Goal: Obtain resource: Download file/media

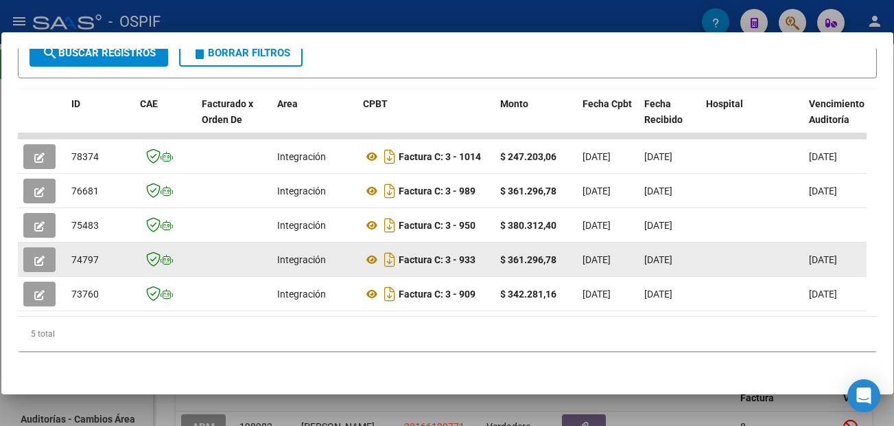
scroll to position [275, 0]
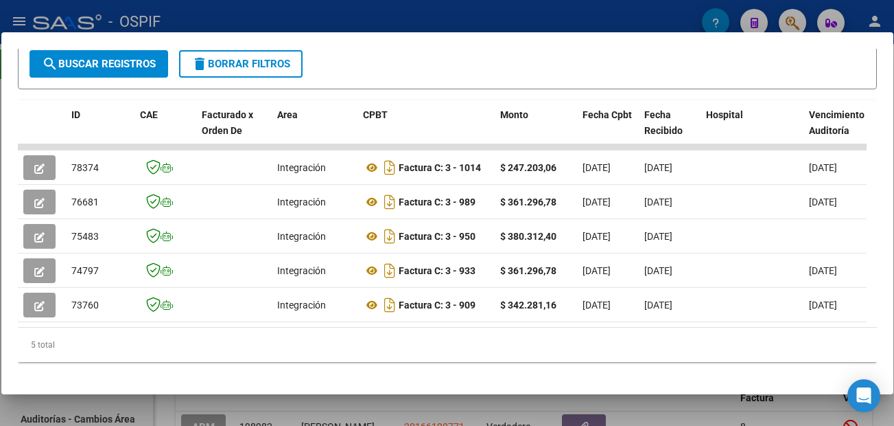
click at [553, 401] on div at bounding box center [447, 213] width 894 height 426
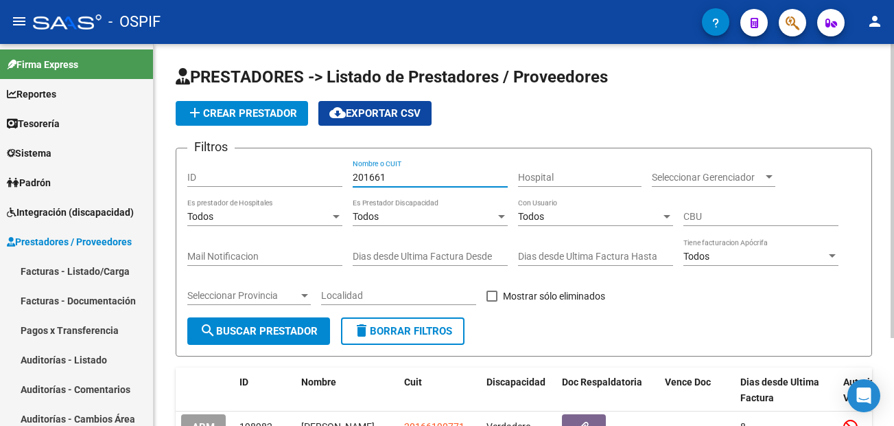
click at [410, 175] on input "201661" at bounding box center [430, 178] width 155 height 12
type input "2"
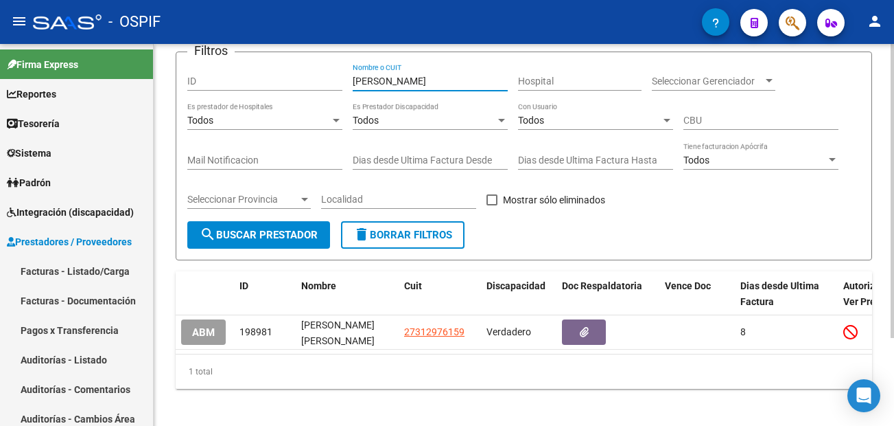
scroll to position [114, 0]
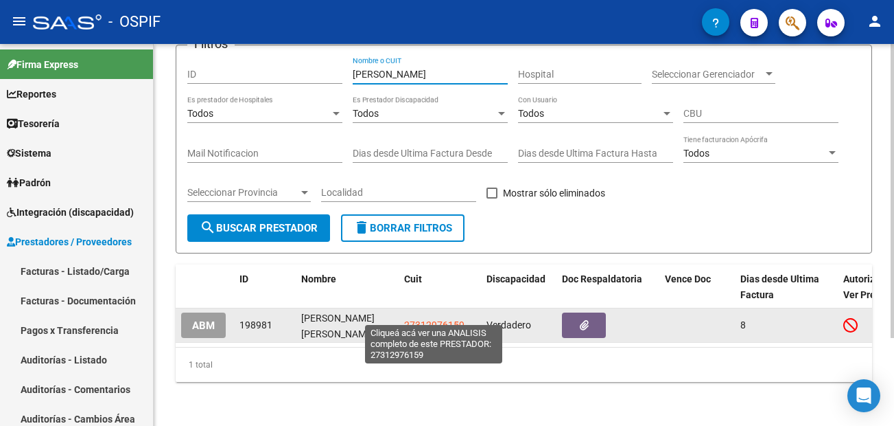
type input "[PERSON_NAME]"
click at [434, 319] on span "27312976159" at bounding box center [434, 324] width 60 height 11
type textarea "27312976159"
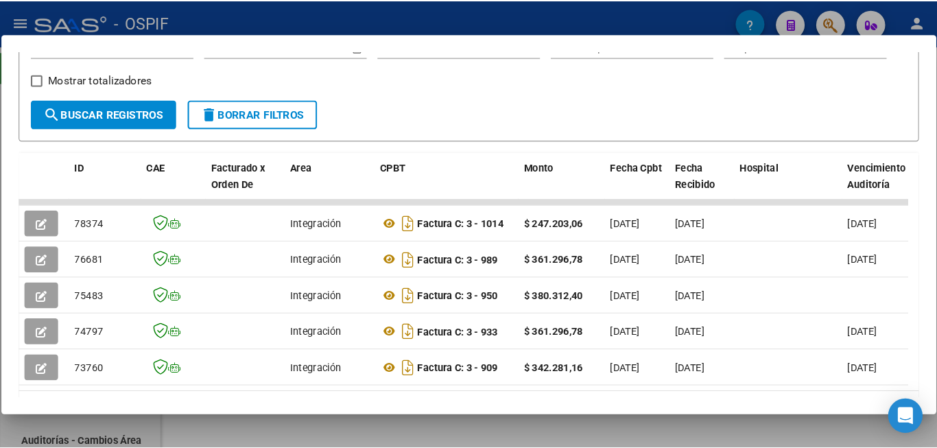
scroll to position [275, 0]
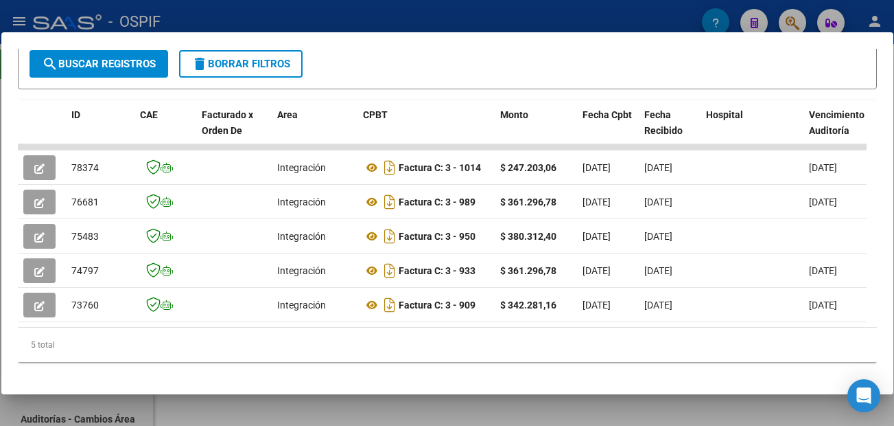
click at [553, 42] on mat-dialog-container "Análisis Prestador - CUIT: 27312976159 cloud_download Exportar CSV ABM ARCA Imp…" at bounding box center [447, 213] width 892 height 362
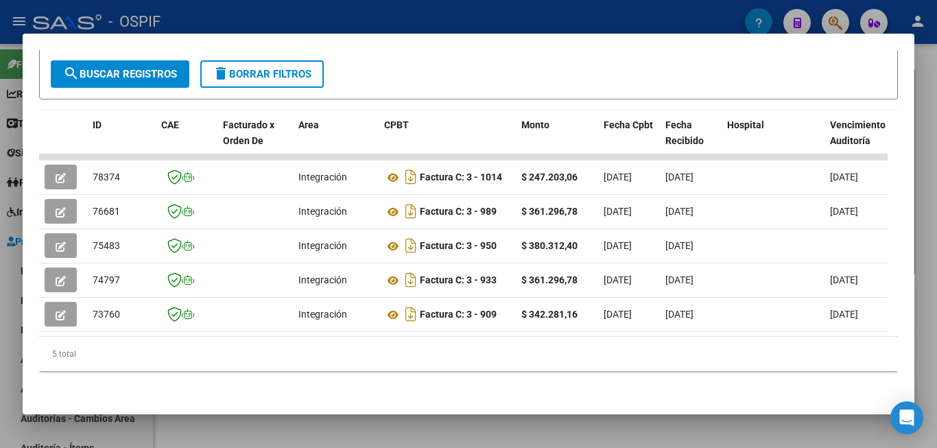
scroll to position [91, 0]
click at [553, 425] on div at bounding box center [468, 224] width 937 height 448
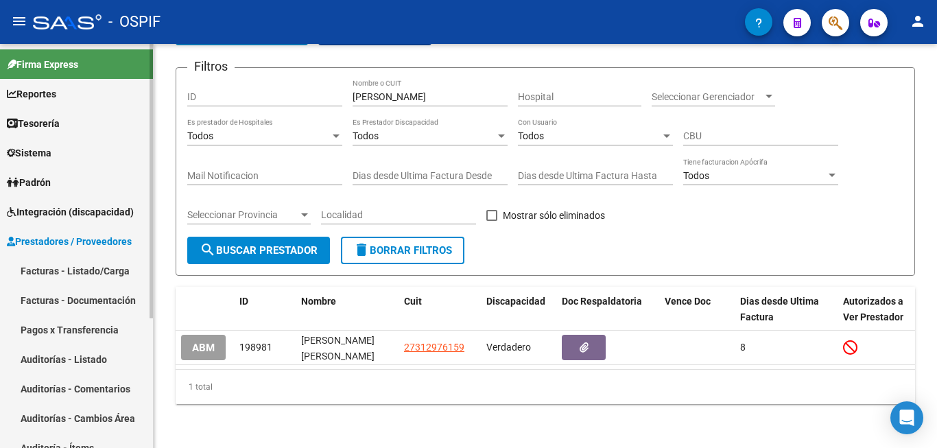
drag, startPoint x: 77, startPoint y: 81, endPoint x: 119, endPoint y: 134, distance: 67.8
click at [77, 256] on link "Facturas - Listado/Carga" at bounding box center [76, 271] width 153 height 30
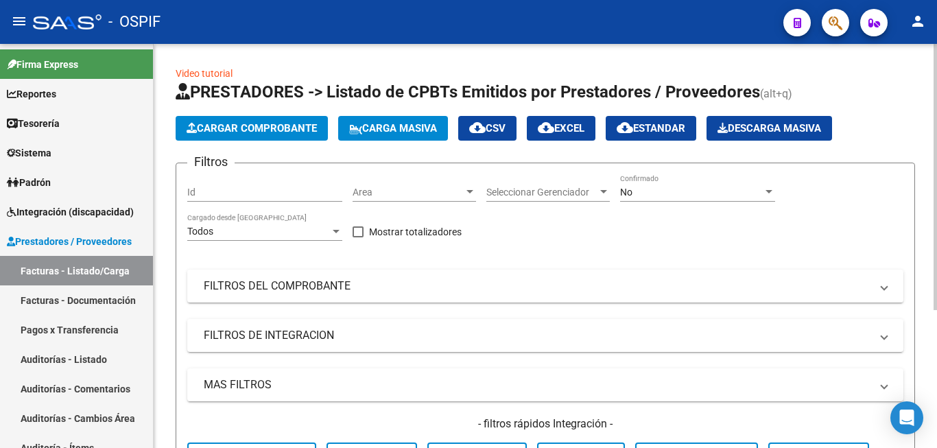
click at [553, 191] on div "No" at bounding box center [691, 193] width 143 height 12
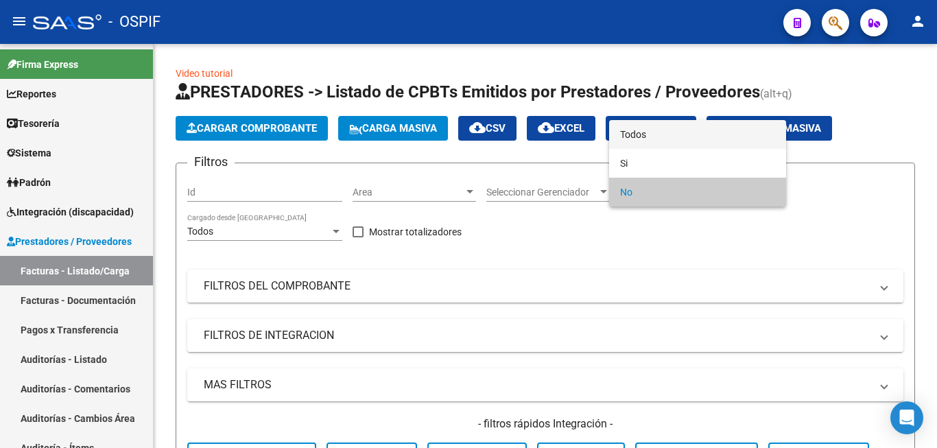
click at [553, 140] on span "Todos" at bounding box center [697, 134] width 155 height 29
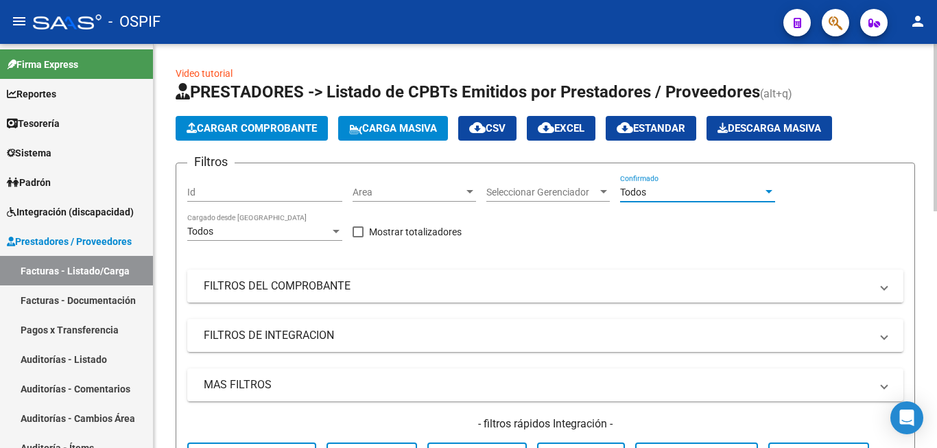
click at [553, 292] on mat-panel-title "FILTROS DEL COMPROBANTE" at bounding box center [537, 286] width 667 height 15
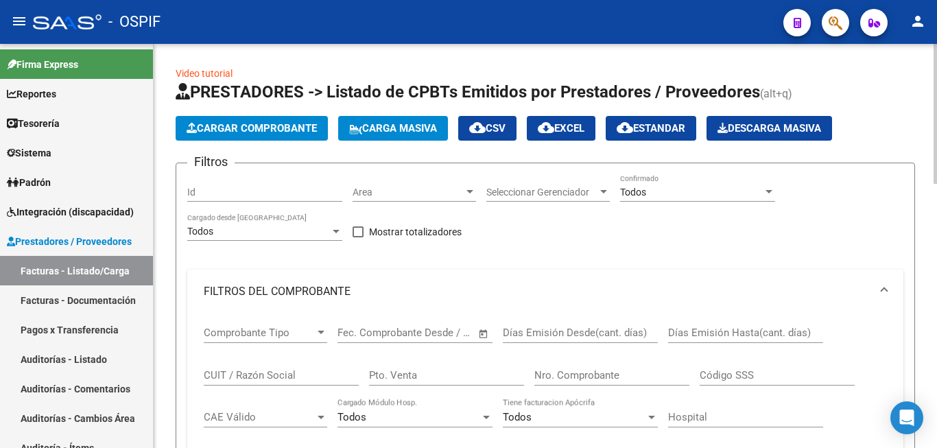
click at [483, 335] on span "Open calendar" at bounding box center [483, 333] width 33 height 33
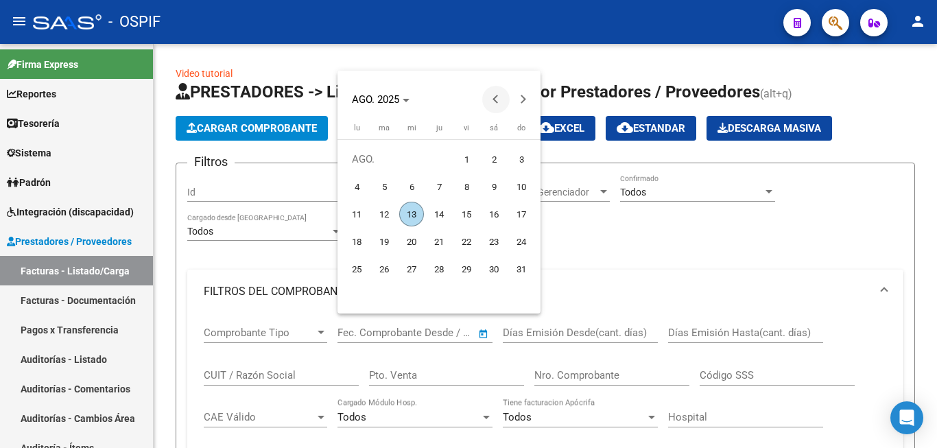
click at [490, 100] on span "Previous month" at bounding box center [495, 99] width 27 height 27
click at [384, 189] on span "1" at bounding box center [384, 186] width 25 height 25
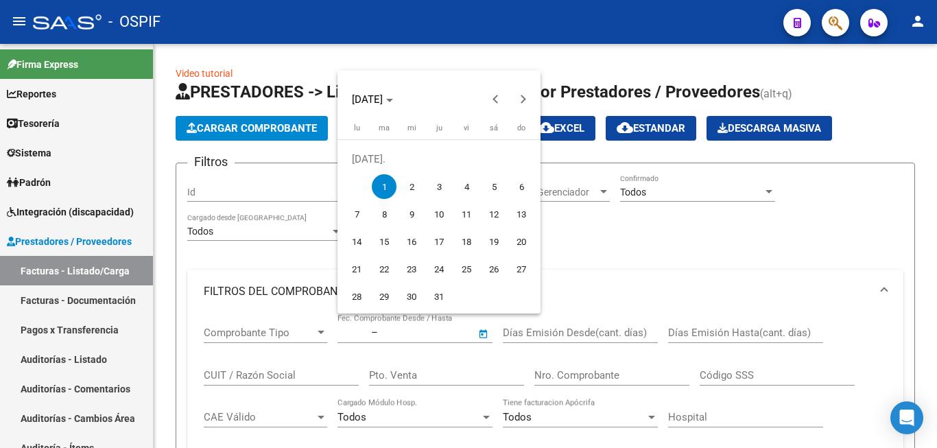
type input "[DATE]"
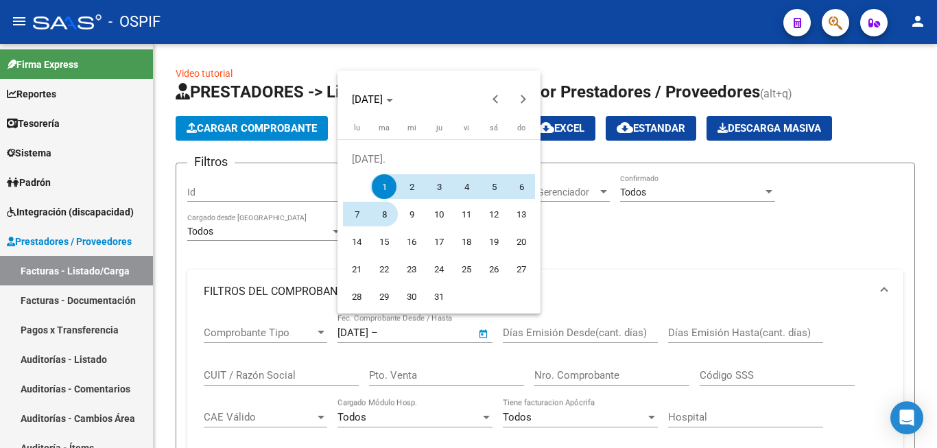
click at [436, 296] on span "31" at bounding box center [439, 296] width 25 height 25
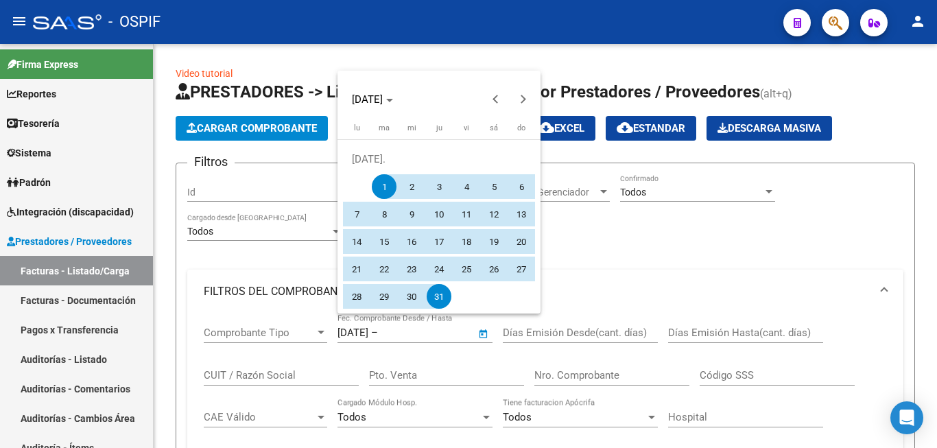
type input "[DATE]"
click at [553, 245] on div "Filtros Id Area Area Seleccionar Gerenciador Seleccionar Gerenciador Todos Conf…" at bounding box center [545, 423] width 717 height 498
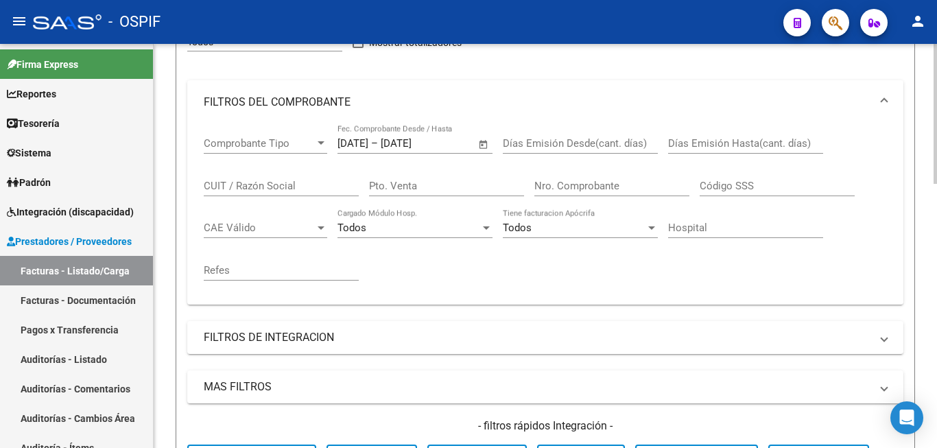
scroll to position [206, 0]
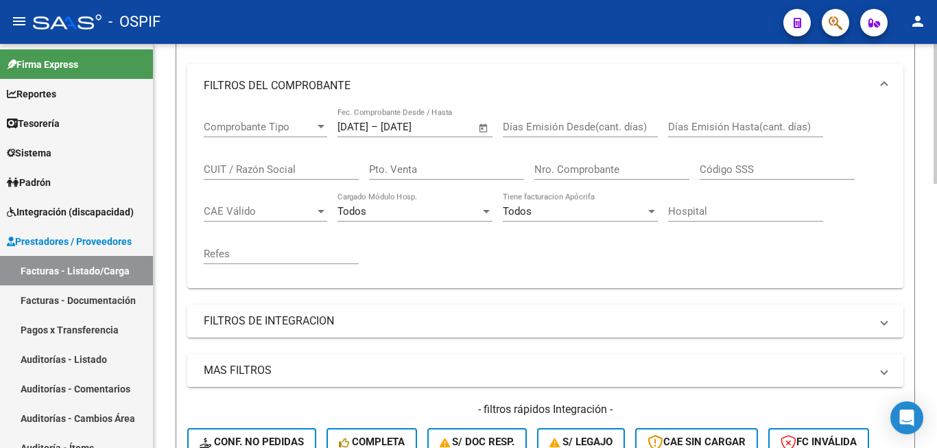
click at [275, 382] on mat-expansion-panel-header "MAS FILTROS" at bounding box center [545, 370] width 717 height 33
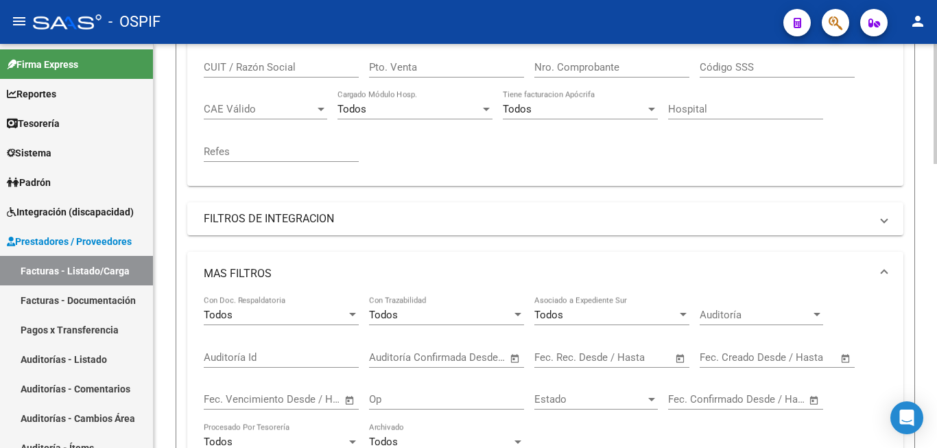
scroll to position [343, 0]
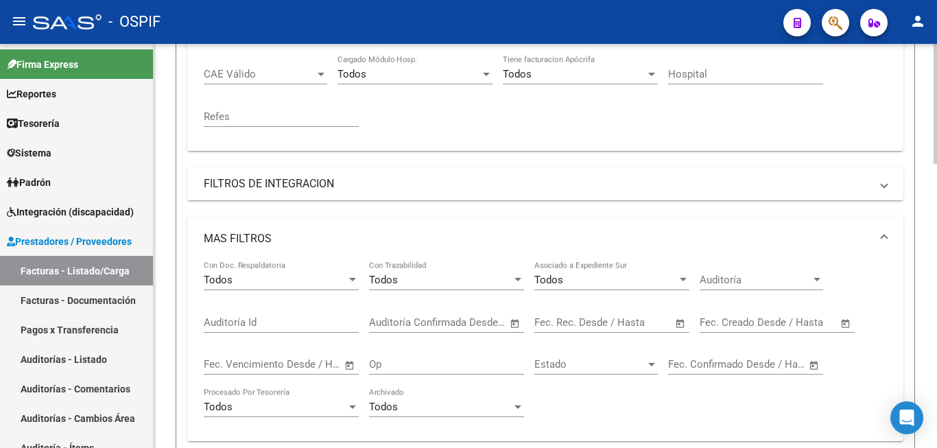
click at [553, 323] on span "Open calendar" at bounding box center [846, 323] width 33 height 33
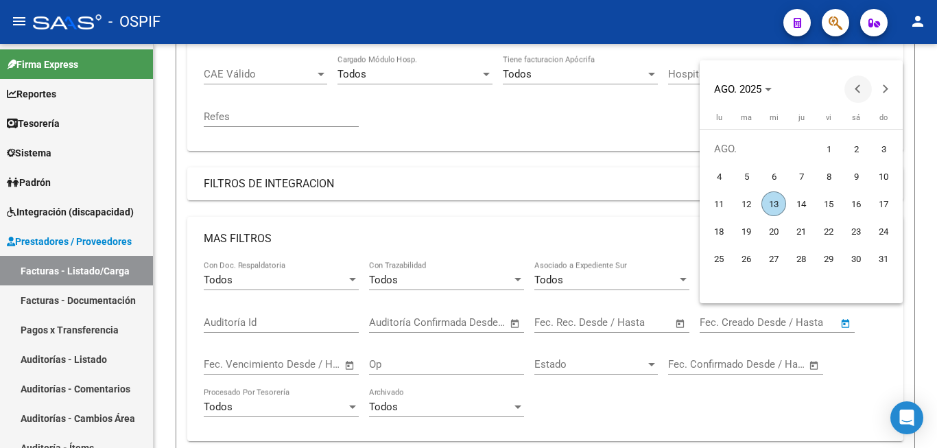
click at [553, 91] on button "Previous month" at bounding box center [858, 88] width 27 height 27
click at [553, 178] on span "1" at bounding box center [746, 176] width 25 height 25
type input "[DATE]"
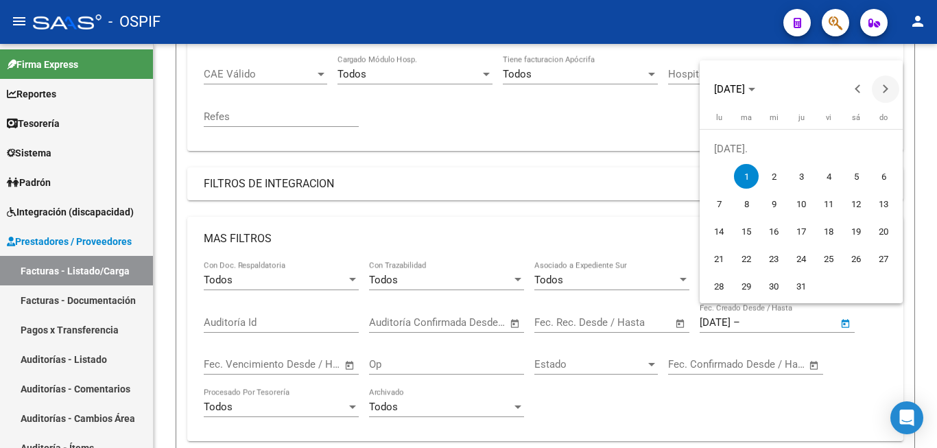
click at [553, 86] on button "Next month" at bounding box center [885, 88] width 27 height 27
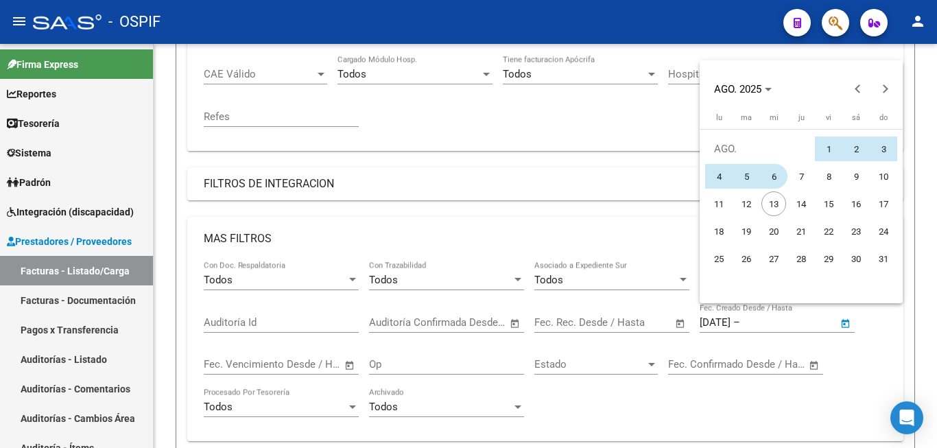
click at [553, 204] on span "13" at bounding box center [774, 203] width 25 height 25
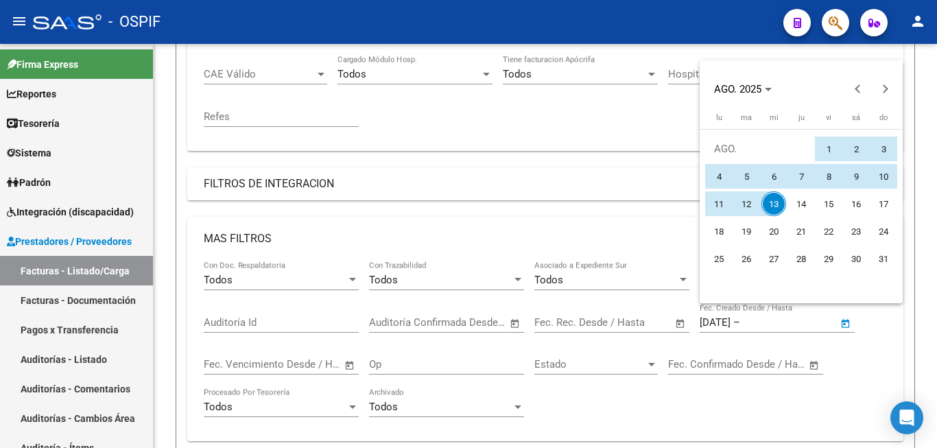
type input "[DATE]"
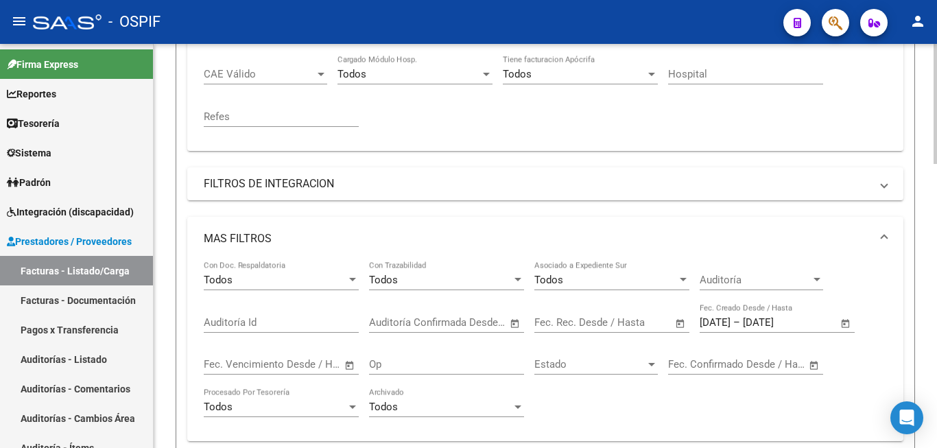
click at [162, 377] on div "Video tutorial PRESTADORES -> Listado de CPBTs Emitidos por Prestadores / Prove…" at bounding box center [546, 374] width 784 height 1347
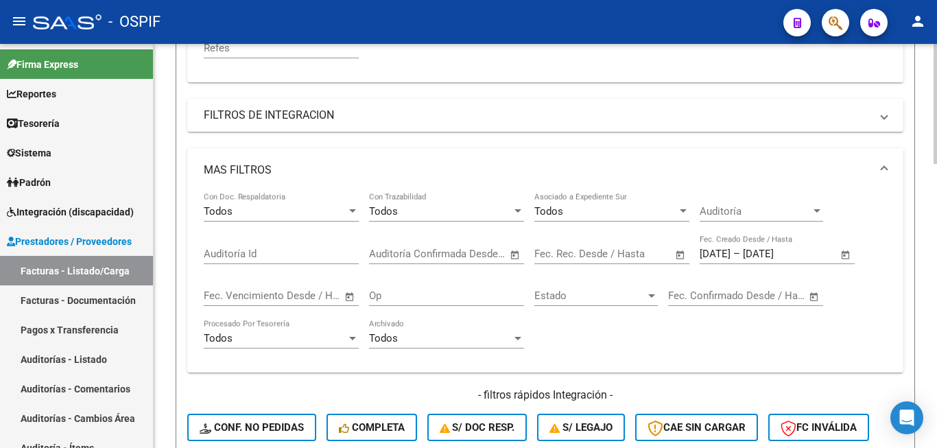
scroll to position [480, 0]
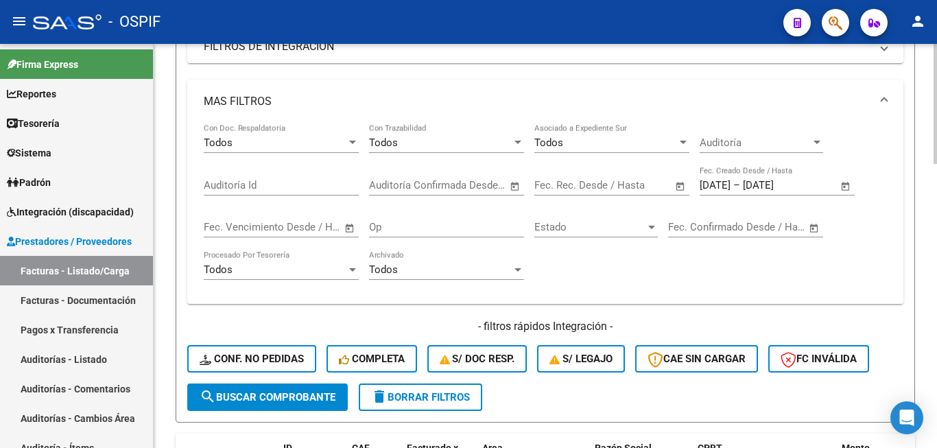
click at [247, 391] on span "search Buscar Comprobante" at bounding box center [268, 397] width 136 height 12
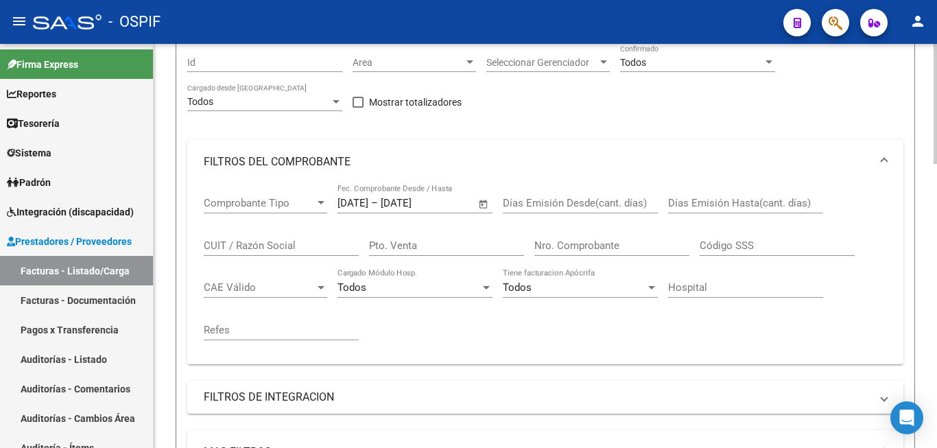
scroll to position [0, 0]
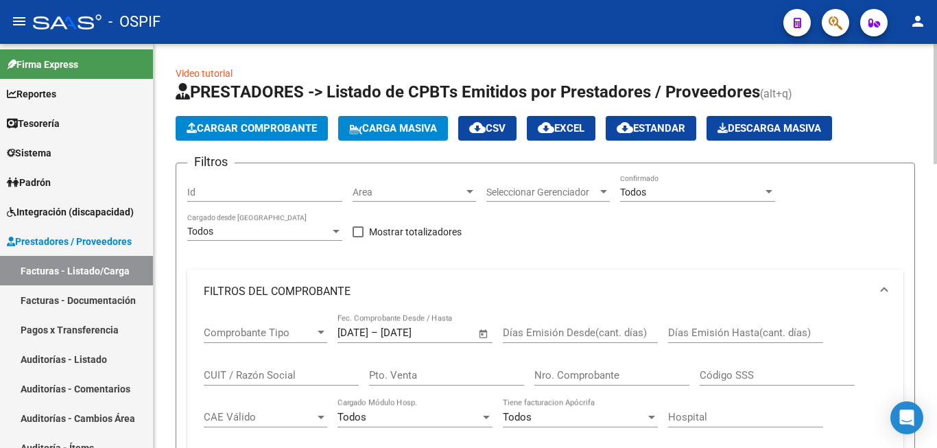
click at [553, 131] on span "cloud_download EXCEL" at bounding box center [561, 128] width 47 height 12
